Goal: Navigation & Orientation: Find specific page/section

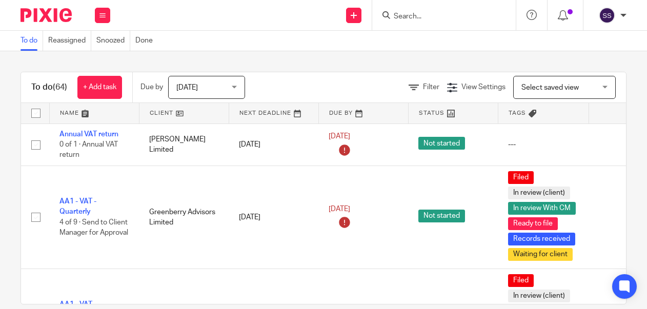
click at [103, 15] on icon at bounding box center [102, 15] width 6 height 6
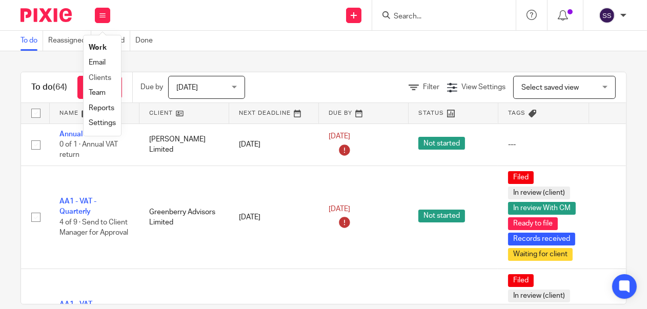
click at [112, 76] on li "Clients" at bounding box center [102, 78] width 27 height 15
click at [95, 78] on link "Clients" at bounding box center [100, 77] width 23 height 7
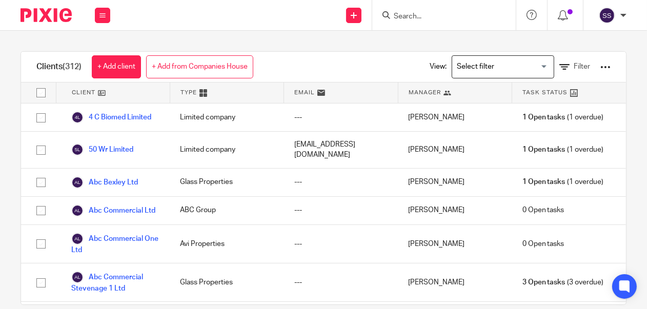
click at [610, 284] on div "Clients (312) + Add client + Add from Companies House View: Loading... Filter C…" at bounding box center [324, 178] width 606 height 254
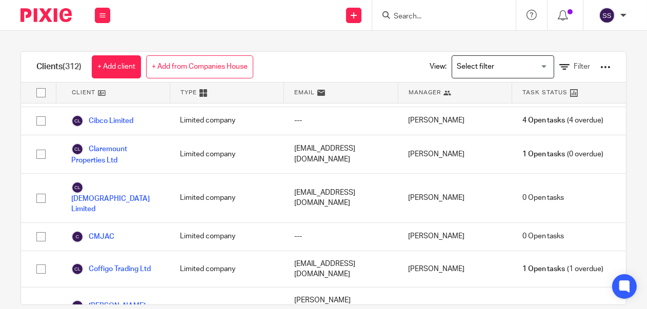
scroll to position [2422, 0]
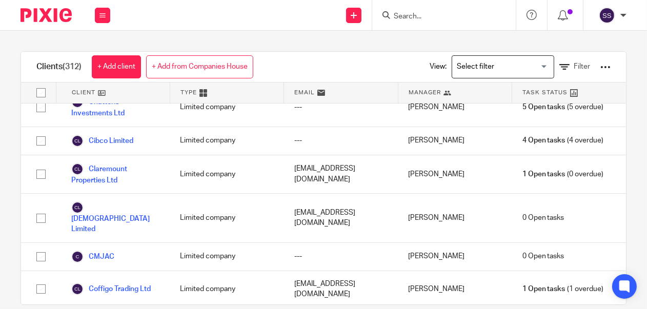
click at [612, 279] on div "Clients (312) + Add client + Add from Companies House View: Loading... Filter C…" at bounding box center [323, 170] width 647 height 278
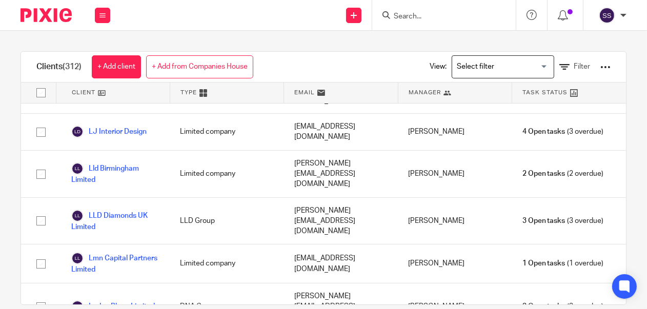
scroll to position [7031, 0]
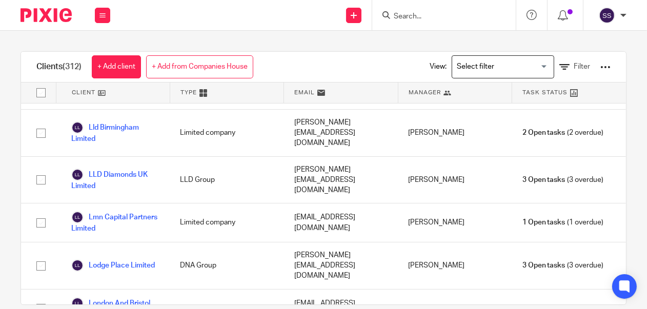
click at [610, 275] on div "Clients (312) + Add client + Add from Companies House View: Loading... Filter C…" at bounding box center [323, 170] width 647 height 278
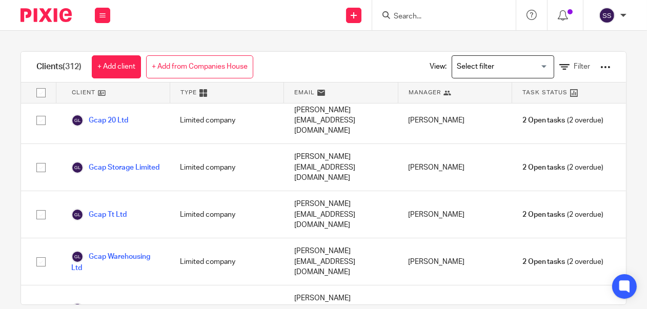
scroll to position [4332, 0]
